Goal: Task Accomplishment & Management: Manage account settings

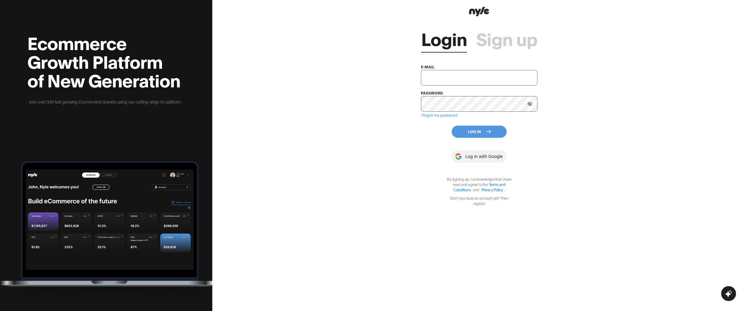
type input "[EMAIL_ADDRESS][PERSON_NAME]"
click at [468, 129] on button "Log In" at bounding box center [479, 132] width 55 height 12
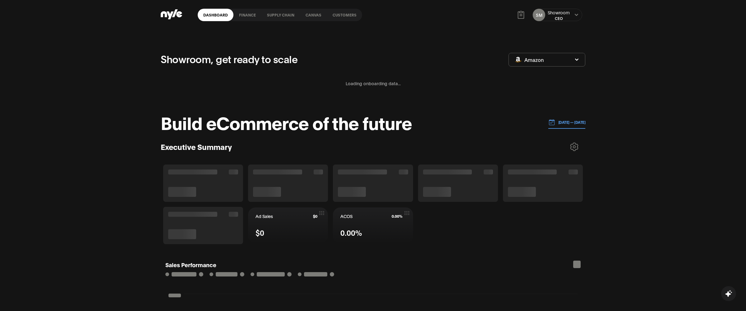
click at [337, 15] on link "Customers" at bounding box center [344, 15] width 35 height 12
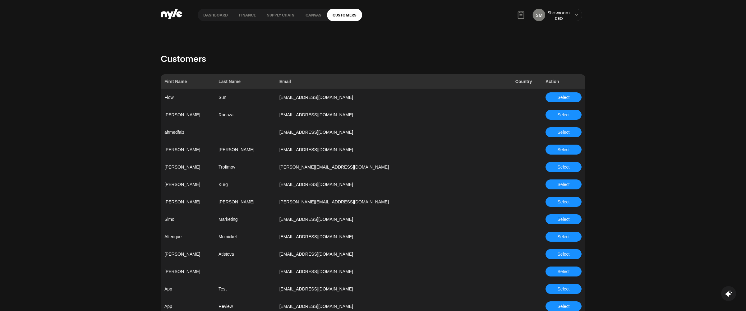
scroll to position [498, 0]
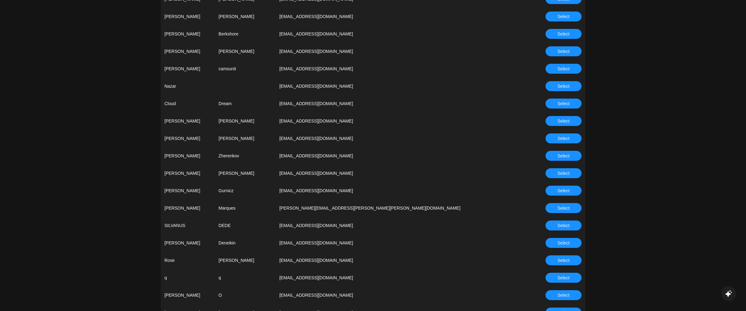
click at [564, 156] on span "Select" at bounding box center [564, 155] width 12 height 7
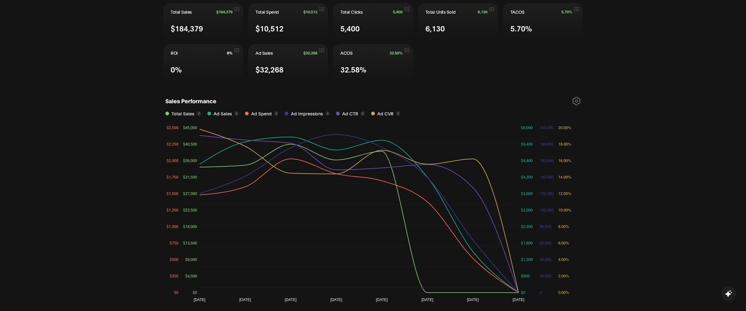
scroll to position [225, 0]
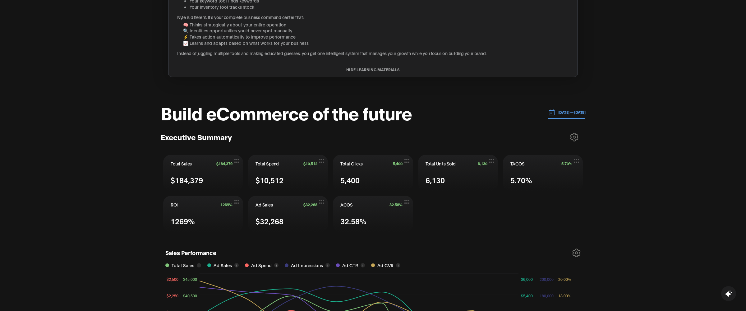
scroll to position [154, 0]
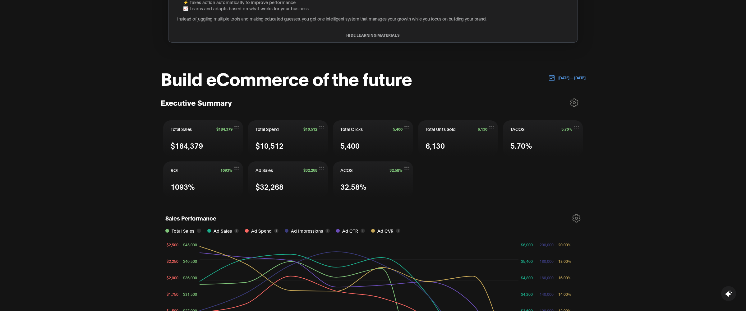
scroll to position [188, 0]
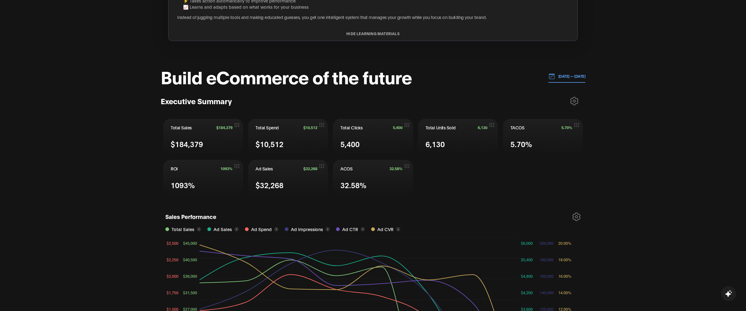
click at [562, 76] on p "[DATE] — [DATE]" at bounding box center [570, 76] width 30 height 6
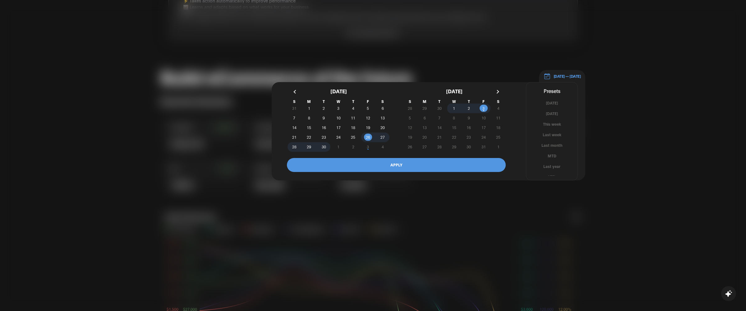
scroll to position [3, 0]
click at [549, 172] on button "YTD" at bounding box center [551, 173] width 51 height 6
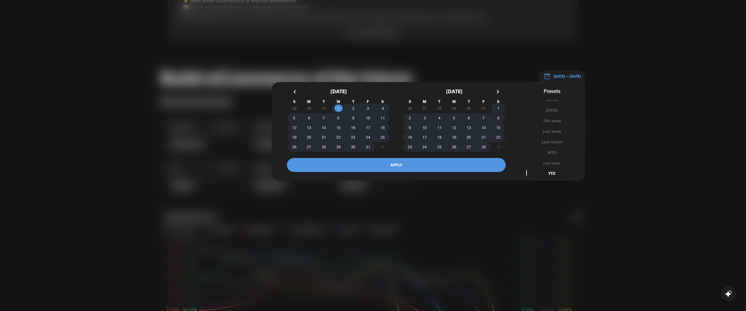
click at [401, 167] on button "APPLY" at bounding box center [396, 165] width 219 height 14
